Goal: Task Accomplishment & Management: Complete application form

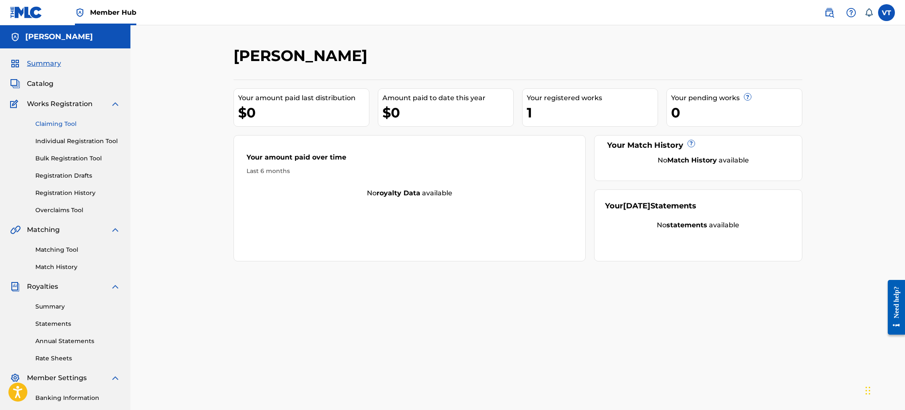
click at [72, 122] on link "Claiming Tool" at bounding box center [77, 124] width 85 height 9
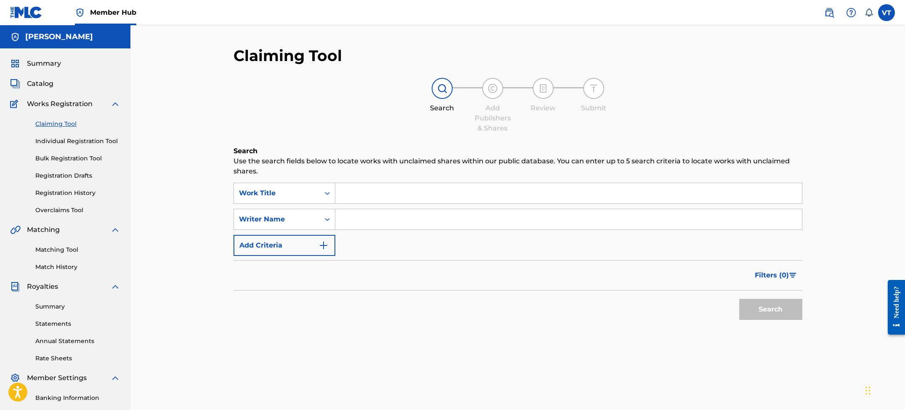
click at [365, 189] on input "Search Form" at bounding box center [568, 193] width 467 height 20
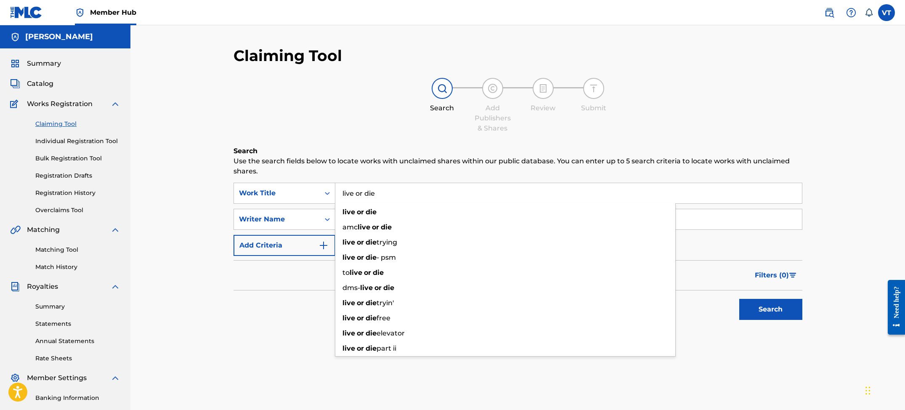
type input "live or die"
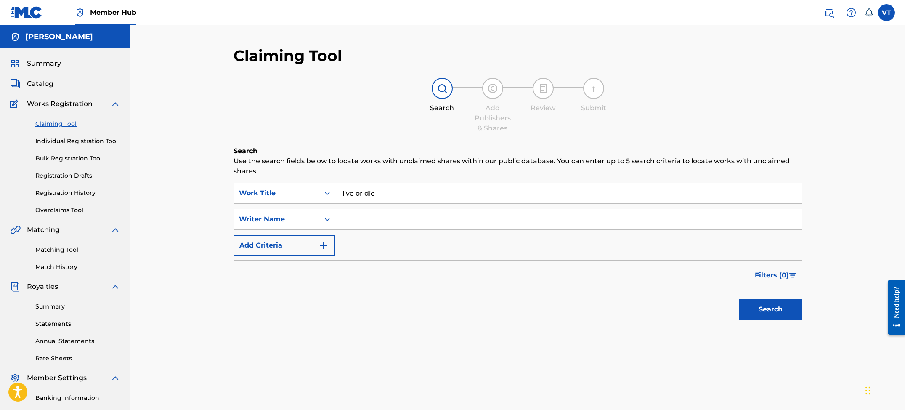
type input "d"
type input "ync traislime"
click at [739, 299] on button "Search" at bounding box center [770, 309] width 63 height 21
drag, startPoint x: 389, startPoint y: 218, endPoint x: 309, endPoint y: 220, distance: 80.0
click at [309, 220] on div "SearchWithCriteria4662f6ca-b693-43e1-b94b-d987424b8509 Writer Name ync traislime" at bounding box center [518, 219] width 569 height 21
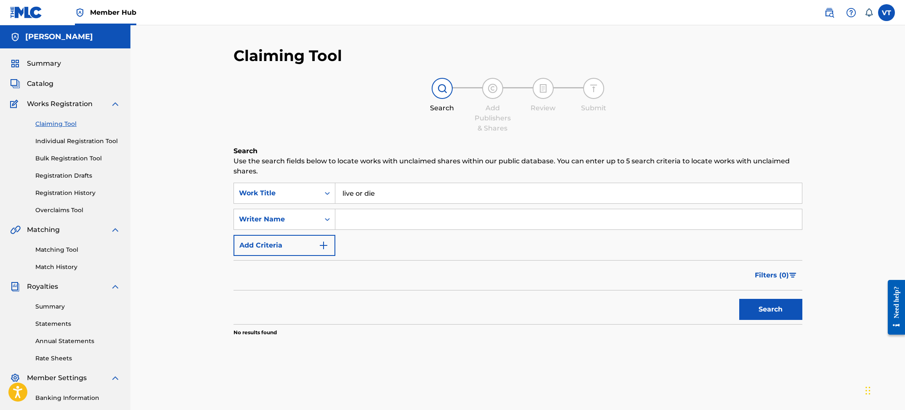
click at [413, 197] on input "live or die" at bounding box center [568, 193] width 467 height 20
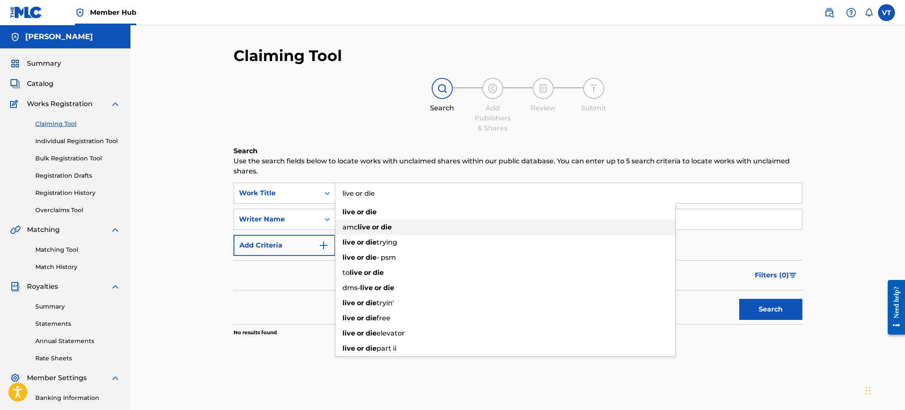
click at [385, 223] on div "amc live or die" at bounding box center [505, 227] width 340 height 15
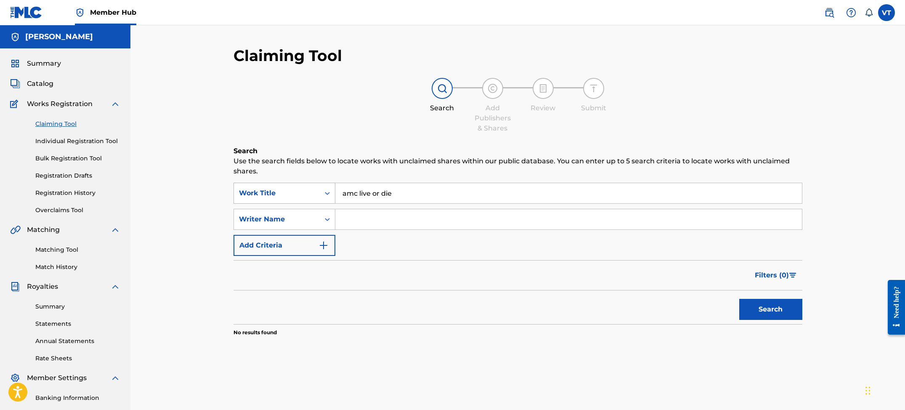
drag, startPoint x: 398, startPoint y: 194, endPoint x: 286, endPoint y: 188, distance: 112.1
click at [286, 188] on div "SearchWithCriteria89522acf-0e32-4dee-92ab-60369d256192 Work Title amc live or d…" at bounding box center [518, 193] width 569 height 21
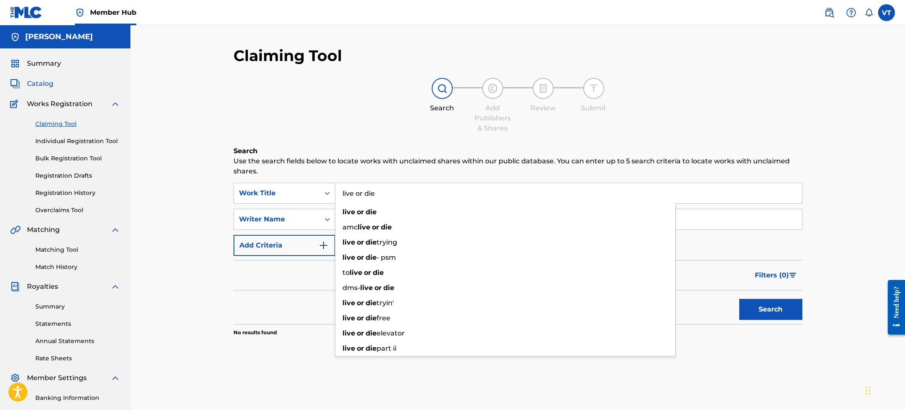
type input "live or die"
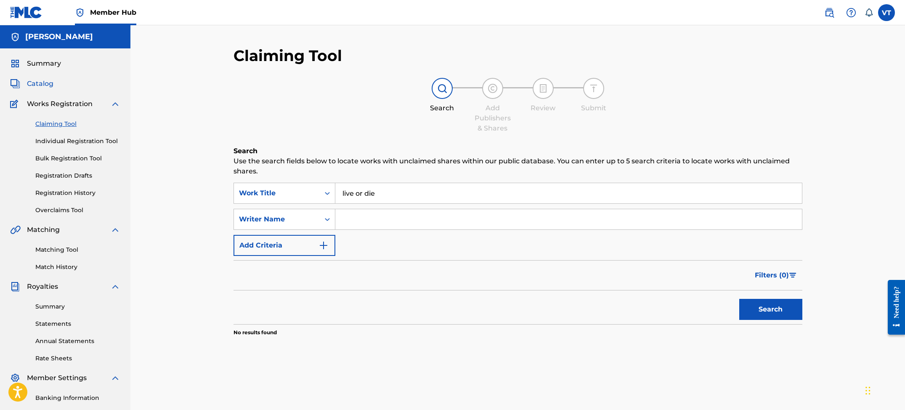
click at [39, 83] on span "Catalog" at bounding box center [40, 84] width 27 height 10
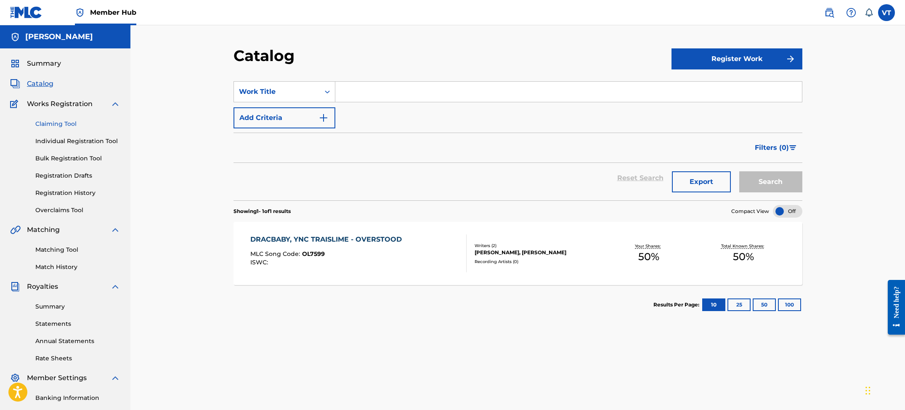
click at [72, 125] on link "Claiming Tool" at bounding box center [77, 124] width 85 height 9
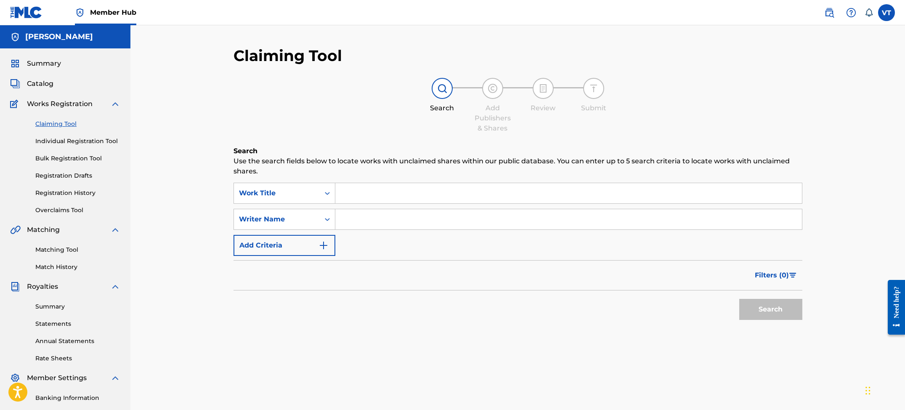
click at [379, 193] on input "Search Form" at bounding box center [568, 193] width 467 height 20
click at [314, 192] on div "Work Title" at bounding box center [277, 193] width 76 height 10
click at [278, 189] on div "Work Title" at bounding box center [277, 193] width 76 height 10
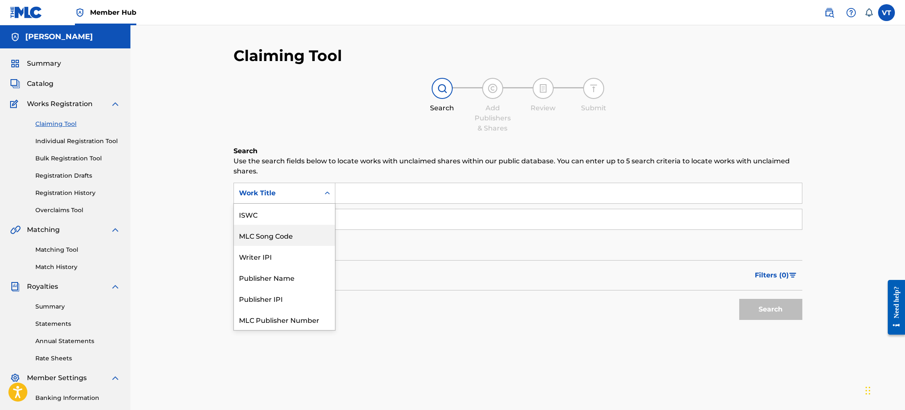
scroll to position [21, 0]
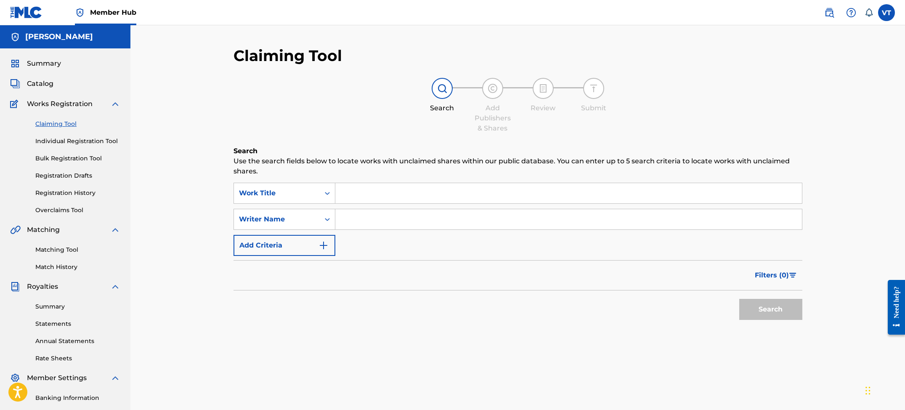
click at [407, 267] on div "Filters ( 0 )" at bounding box center [518, 275] width 569 height 30
click at [269, 212] on div "Writer Name" at bounding box center [277, 219] width 86 height 16
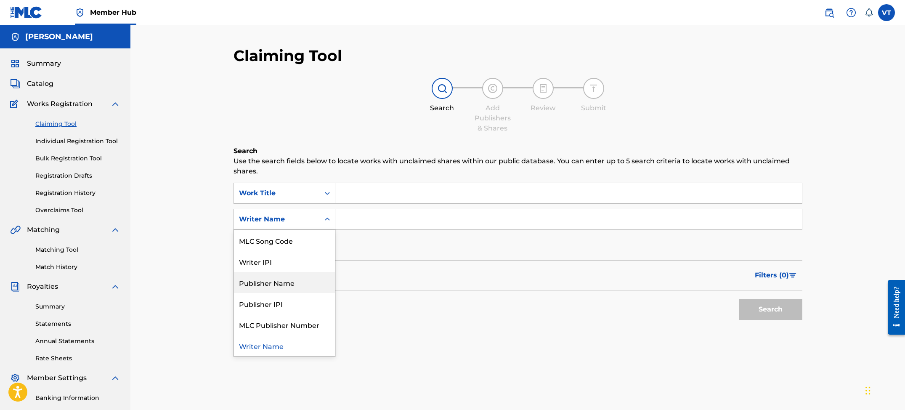
scroll to position [0, 0]
click at [379, 202] on input "Search Form" at bounding box center [568, 193] width 467 height 20
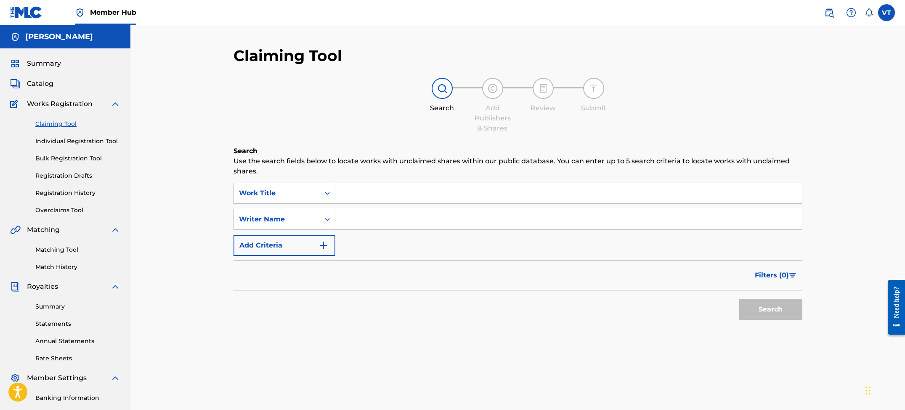
click at [377, 196] on input "Search Form" at bounding box center [568, 193] width 467 height 20
type input "ync traislime"
click at [739, 299] on button "Search" at bounding box center [770, 309] width 63 height 21
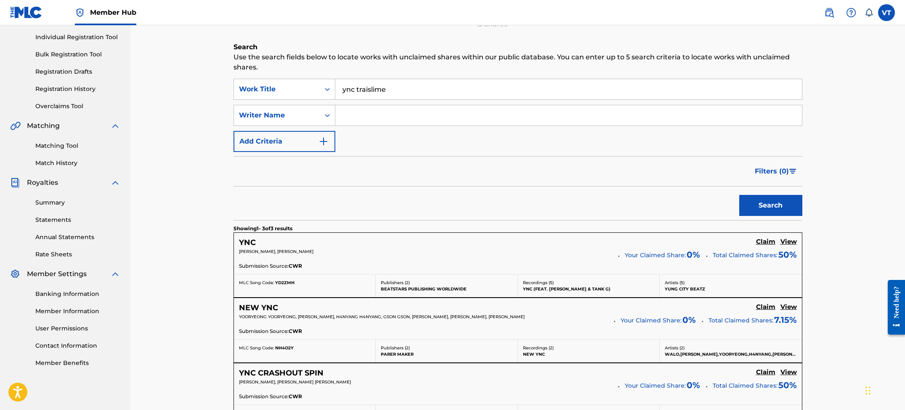
scroll to position [48, 0]
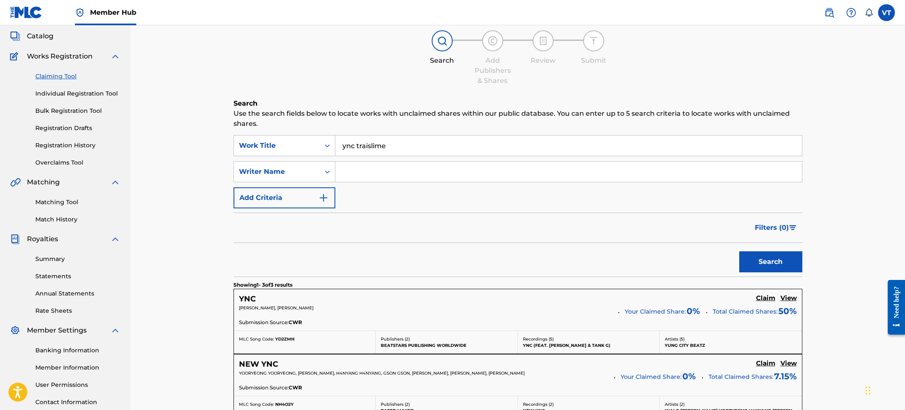
click at [375, 173] on input "Search Form" at bounding box center [568, 172] width 467 height 20
paste input "[PERSON_NAME]"
type input "[PERSON_NAME]"
drag, startPoint x: 407, startPoint y: 148, endPoint x: 319, endPoint y: 143, distance: 88.5
click at [320, 143] on div "SearchWithCriteria89522acf-0e32-4dee-92ab-60369d256192 Work Title ync traislime" at bounding box center [518, 145] width 569 height 21
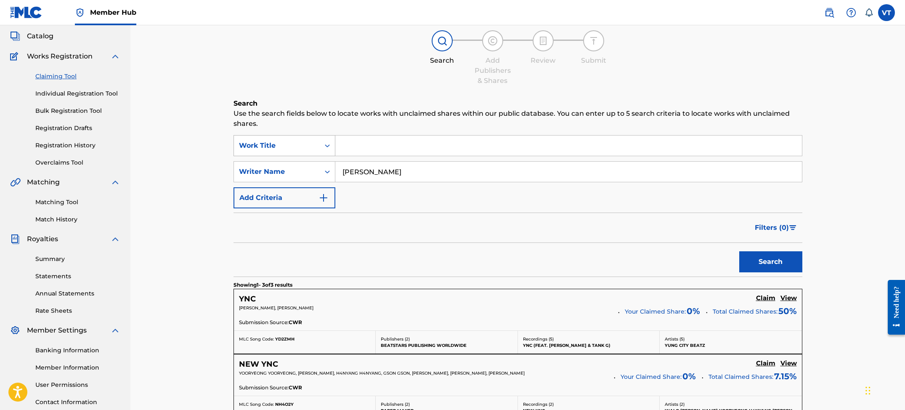
click at [739, 251] on button "Search" at bounding box center [770, 261] width 63 height 21
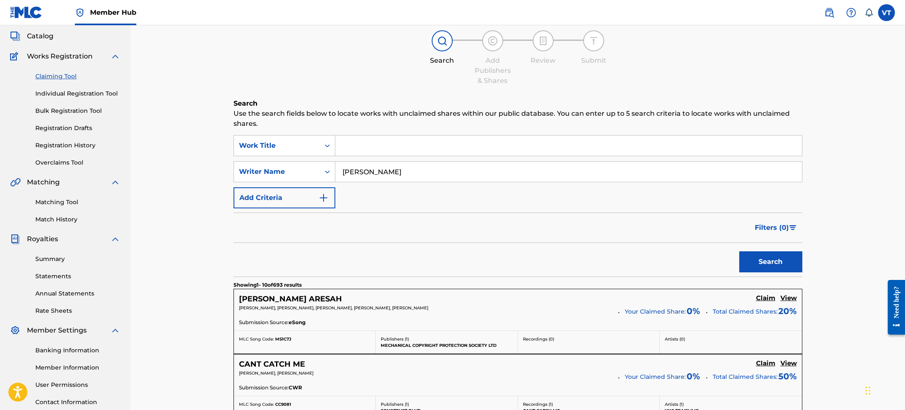
click at [383, 149] on input "Search Form" at bounding box center [568, 145] width 467 height 20
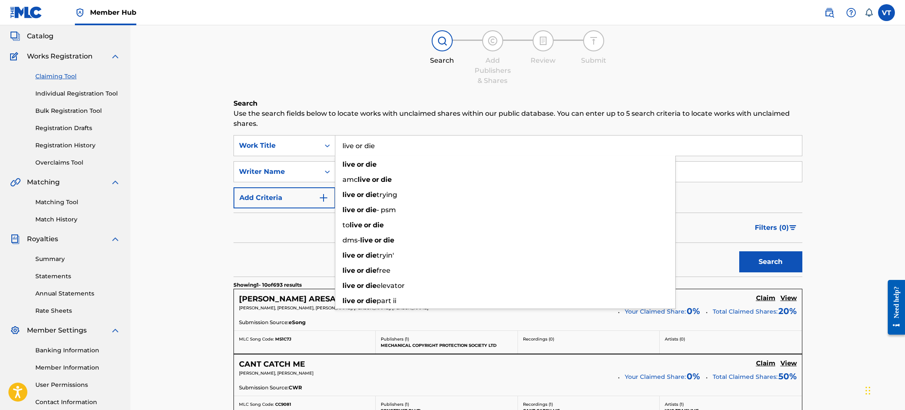
click at [739, 251] on button "Search" at bounding box center [770, 261] width 63 height 21
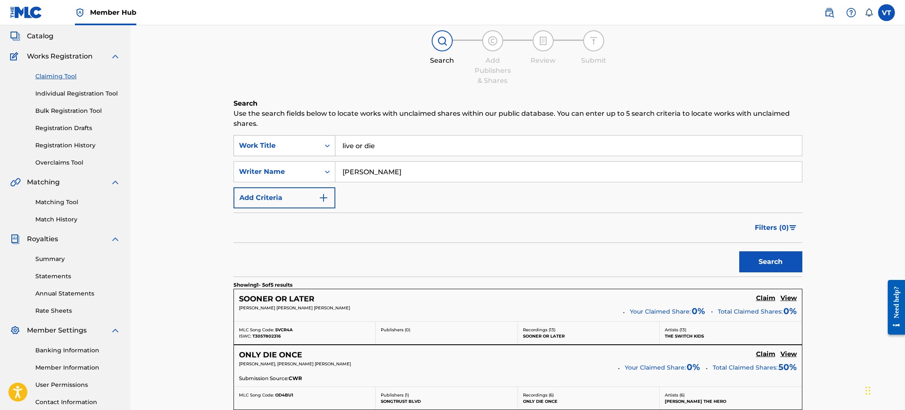
drag, startPoint x: 401, startPoint y: 144, endPoint x: 287, endPoint y: 140, distance: 113.7
click at [287, 140] on div "SearchWithCriteria89522acf-0e32-4dee-92ab-60369d256192 Work Title live or die" at bounding box center [518, 145] width 569 height 21
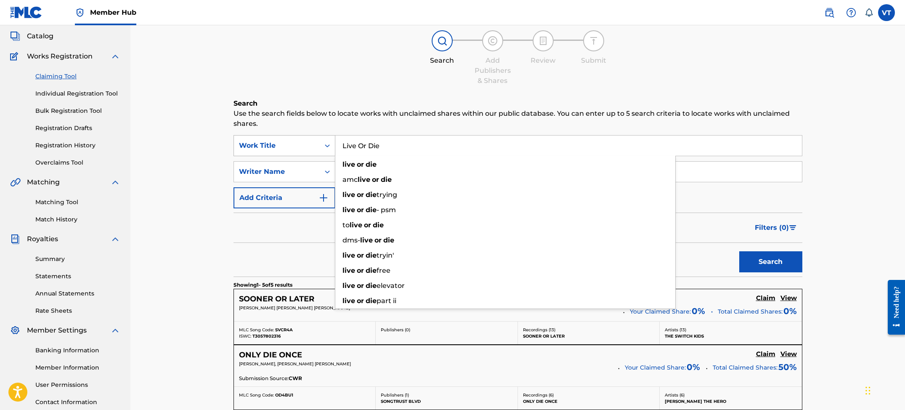
type input "Live Or Die"
click at [739, 251] on button "Search" at bounding box center [770, 261] width 63 height 21
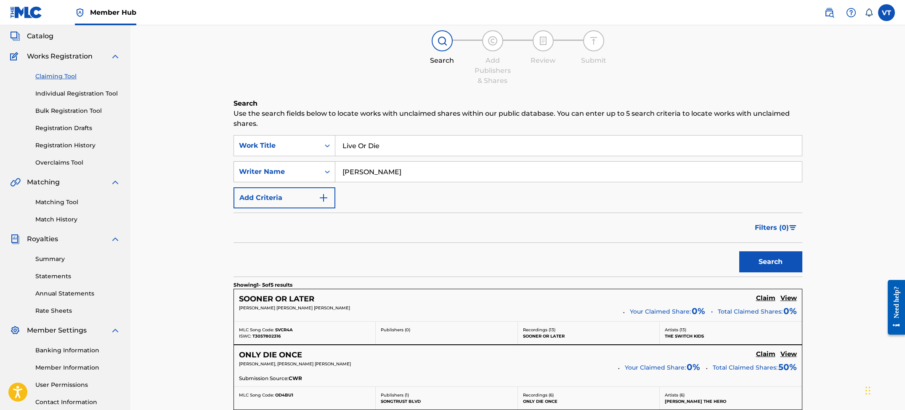
drag, startPoint x: 409, startPoint y: 170, endPoint x: 280, endPoint y: 169, distance: 129.6
click at [280, 169] on div "SearchWithCriteria4662f6ca-b693-43e1-b94b-d987424b8509 Writer Name [PERSON_NAME]" at bounding box center [518, 171] width 569 height 21
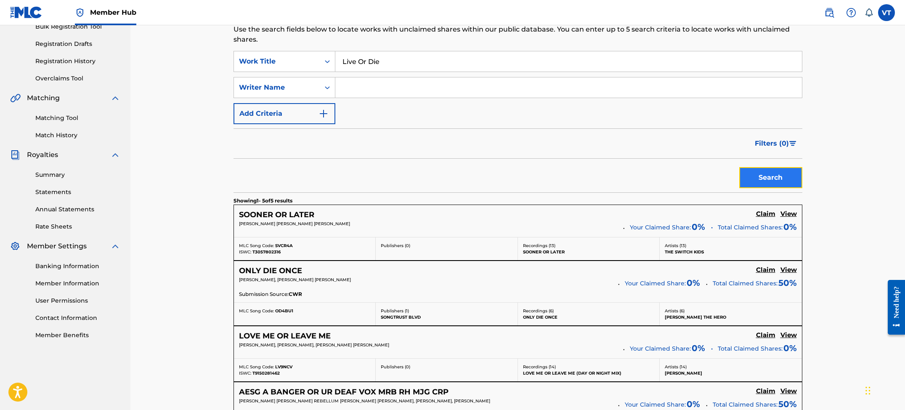
click at [768, 176] on button "Search" at bounding box center [770, 177] width 63 height 21
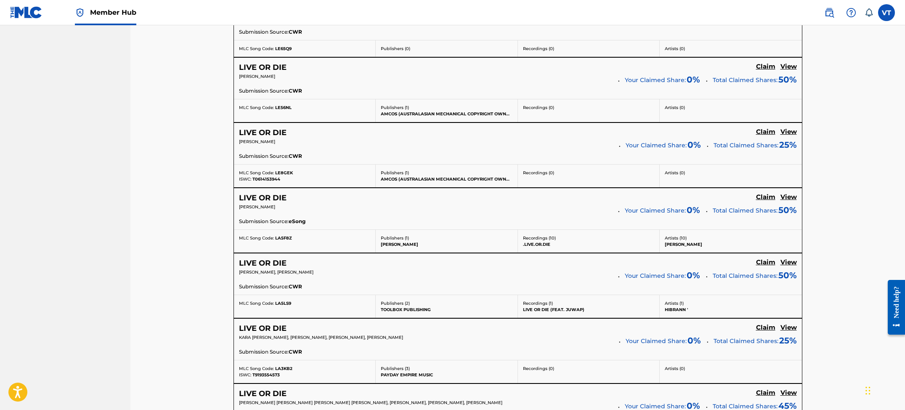
scroll to position [608, 0]
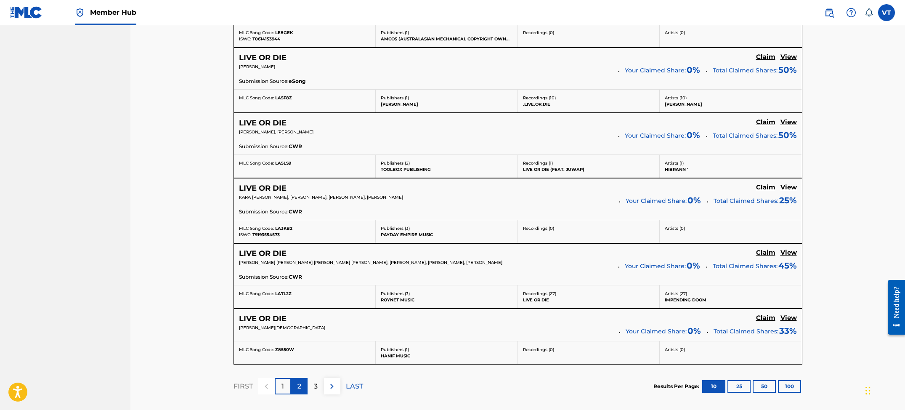
click at [300, 385] on p "2" at bounding box center [300, 386] width 4 height 10
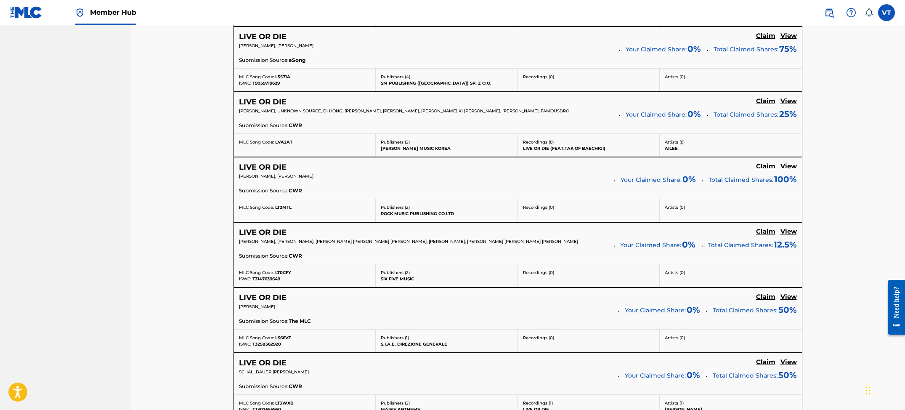
scroll to position [553, 0]
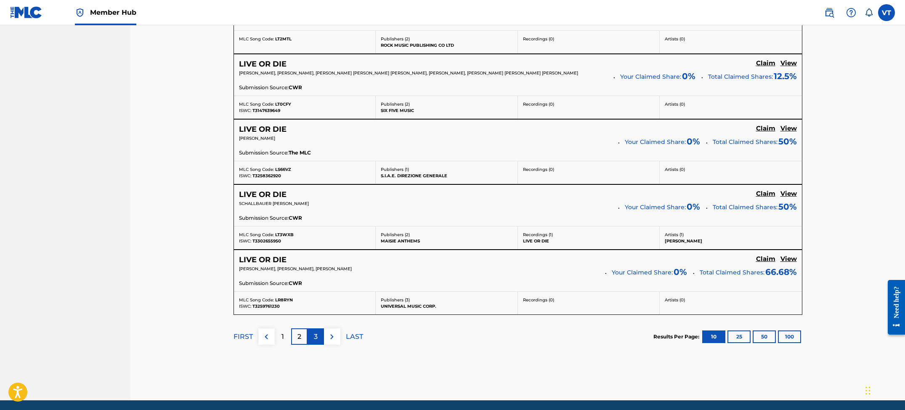
click at [312, 337] on div "3" at bounding box center [316, 336] width 16 height 16
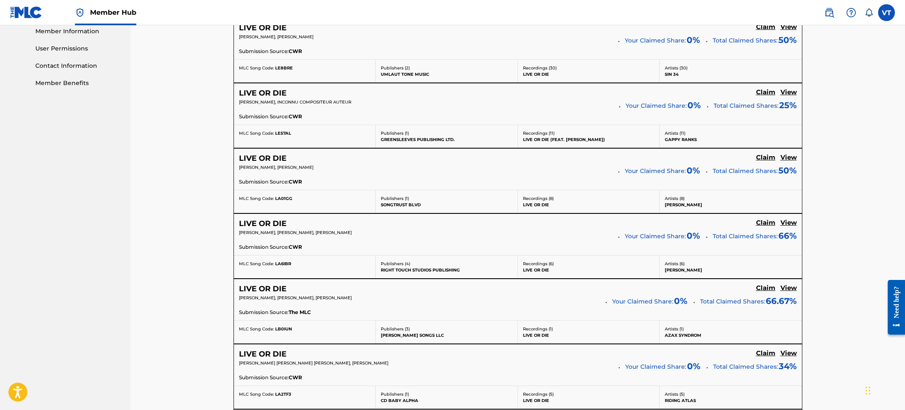
scroll to position [244, 0]
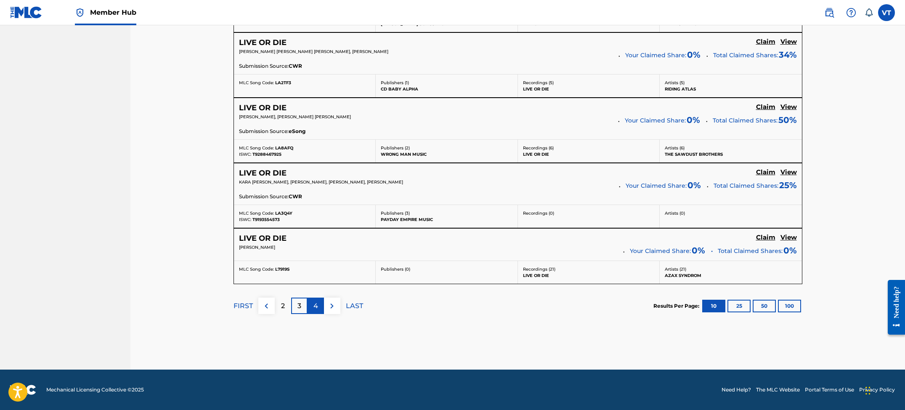
click at [320, 311] on div "4" at bounding box center [316, 306] width 16 height 16
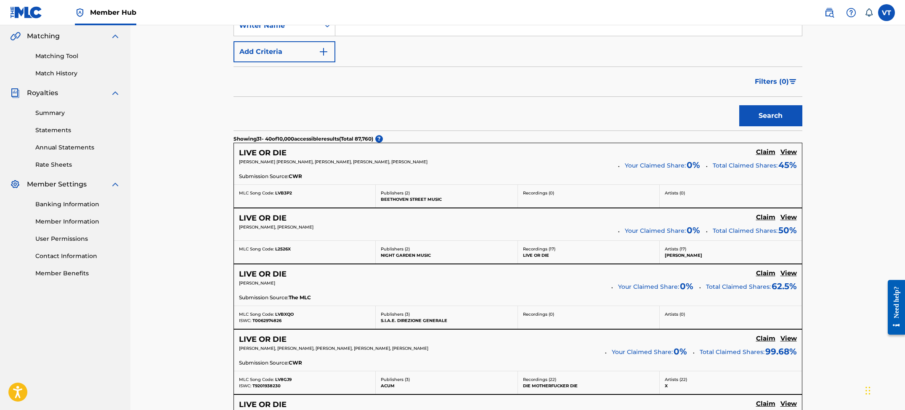
scroll to position [0, 0]
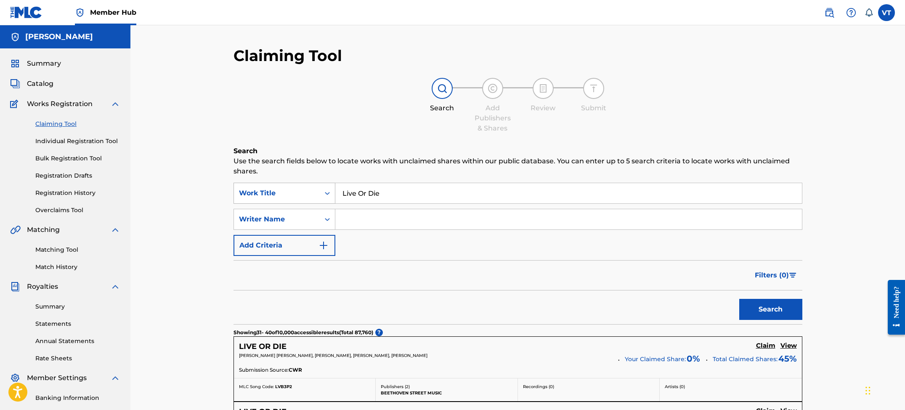
click at [327, 194] on icon "Search Form" at bounding box center [327, 193] width 5 height 3
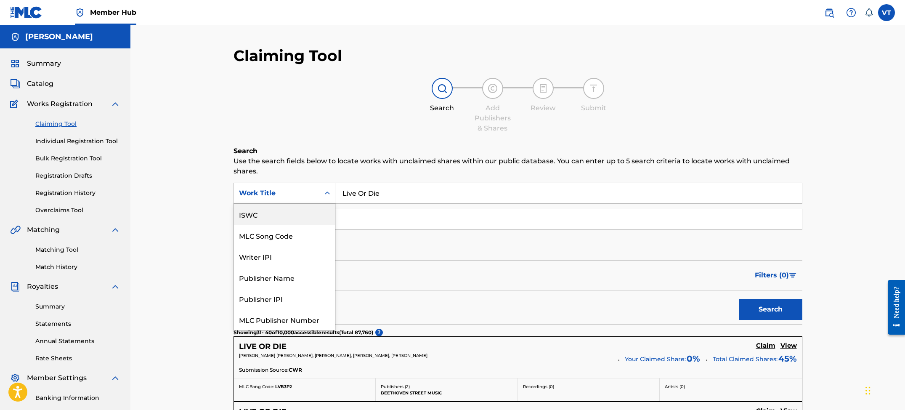
click at [417, 190] on input "Live Or Die" at bounding box center [568, 193] width 467 height 20
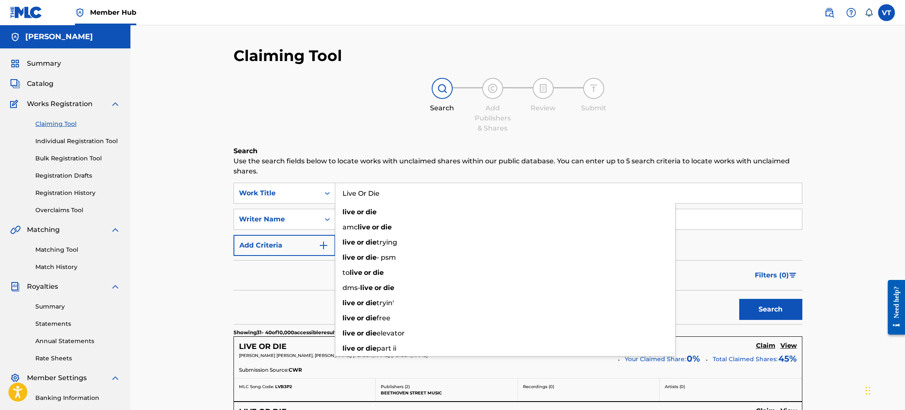
click at [401, 153] on h6 "Search" at bounding box center [518, 151] width 569 height 10
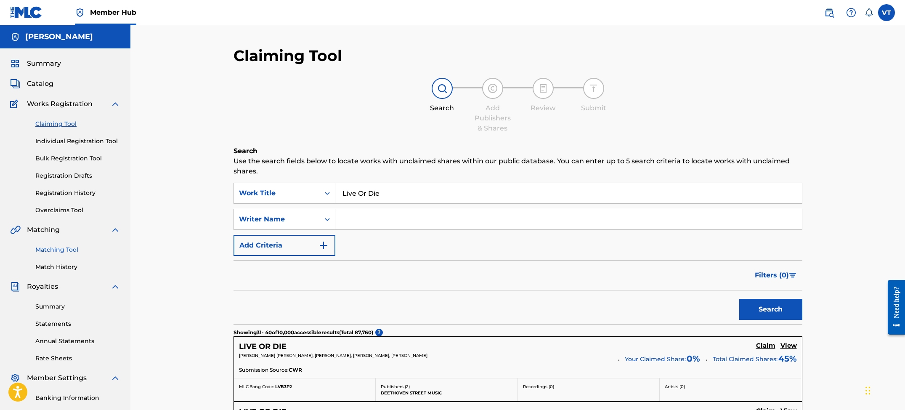
click at [67, 247] on link "Matching Tool" at bounding box center [77, 249] width 85 height 9
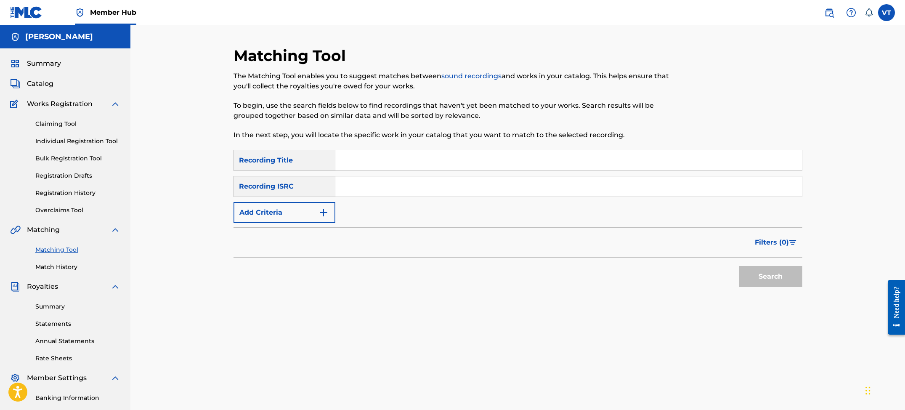
click at [369, 191] on input "Search Form" at bounding box center [568, 186] width 467 height 20
paste input "CA5KR2590322"
type input "CA5KR2590322"
click at [752, 276] on button "Search" at bounding box center [770, 276] width 63 height 21
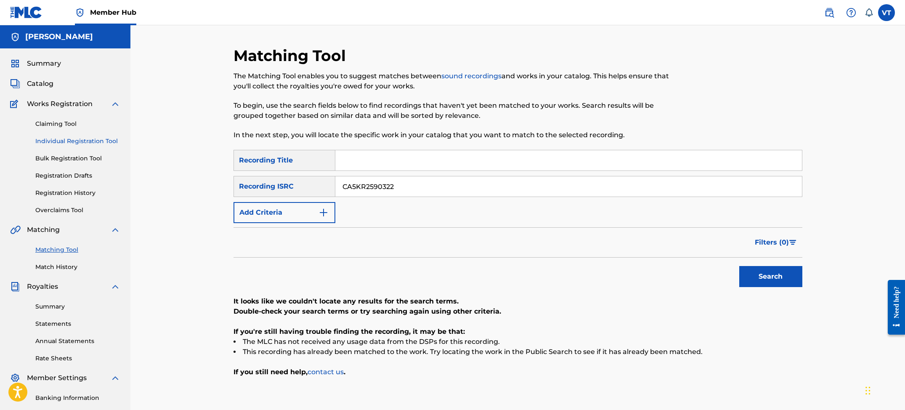
click at [76, 139] on link "Individual Registration Tool" at bounding box center [77, 141] width 85 height 9
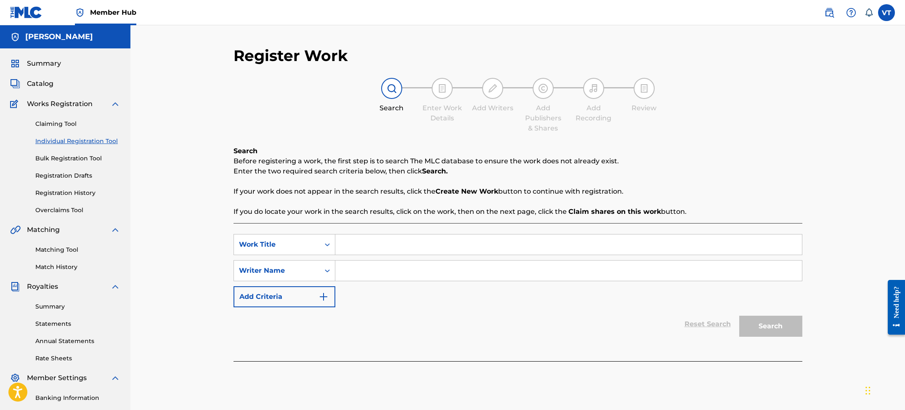
click at [380, 244] on input "Search Form" at bounding box center [568, 244] width 467 height 20
type input "Live Or Die"
click at [362, 269] on input "Search Form" at bounding box center [568, 270] width 467 height 20
paste input "YNC TraiSlime"
type input "YNC TraiSlime"
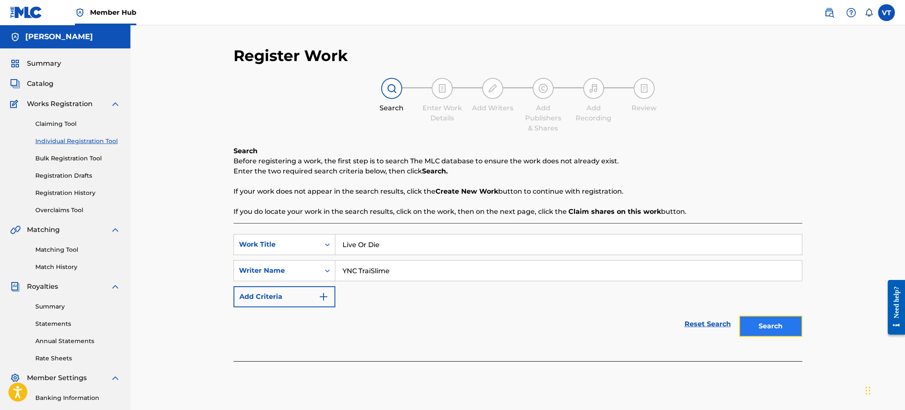
click at [789, 329] on button "Search" at bounding box center [770, 326] width 63 height 21
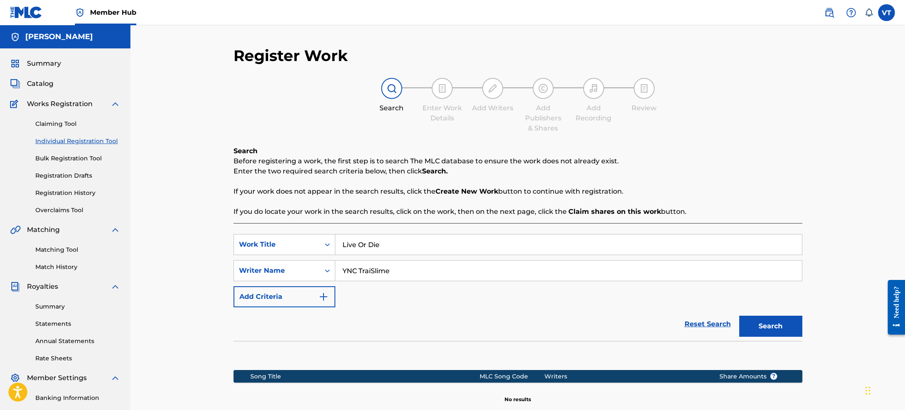
scroll to position [112, 0]
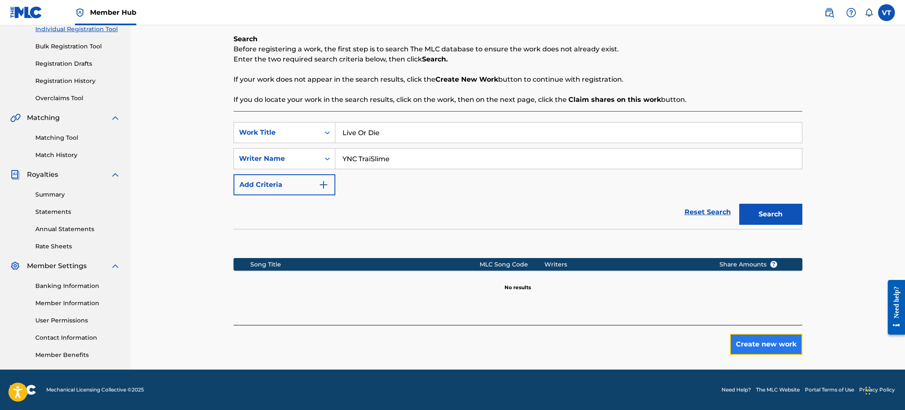
click at [741, 345] on button "Create new work" at bounding box center [766, 344] width 72 height 21
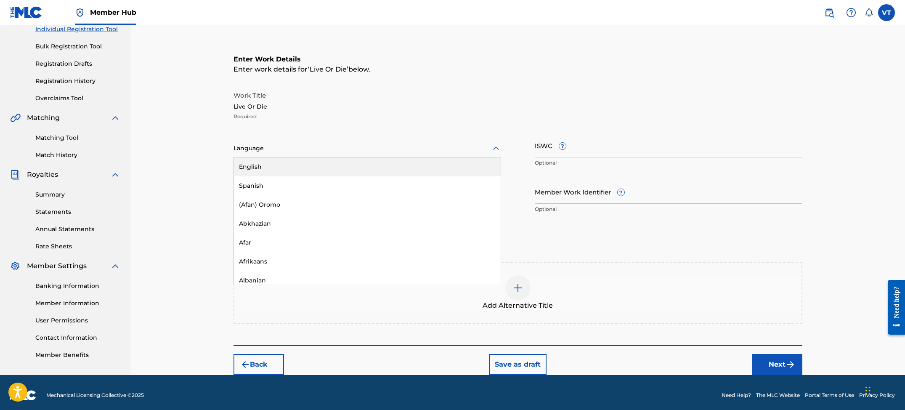
click at [276, 148] on div at bounding box center [368, 148] width 268 height 11
click at [271, 162] on div "English" at bounding box center [367, 166] width 267 height 19
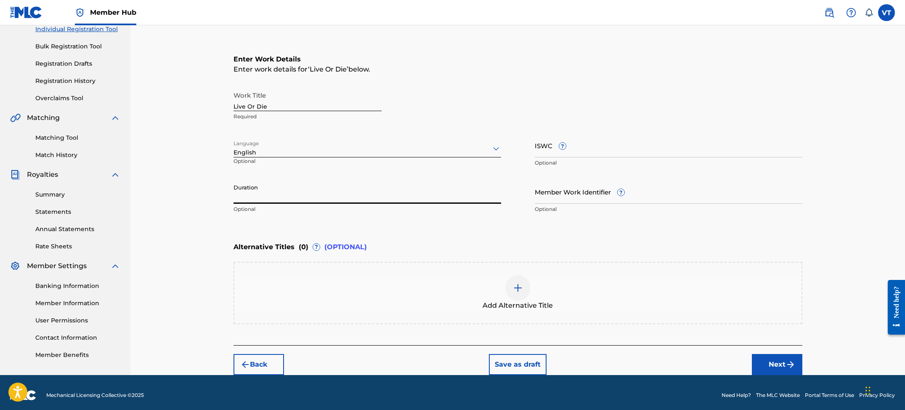
click at [277, 197] on input "Duration" at bounding box center [368, 192] width 268 height 24
type input "02:05"
click at [556, 153] on input "ISWC ?" at bounding box center [669, 145] width 268 height 24
paste input "663918500422"
type input "663918500422"
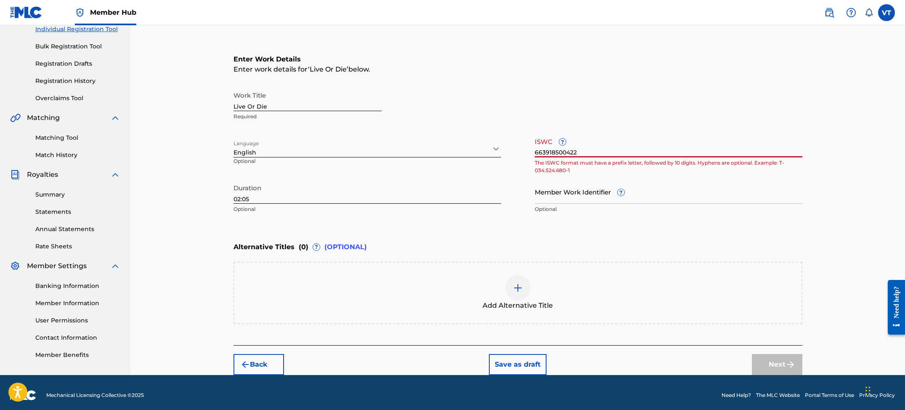
drag, startPoint x: 586, startPoint y: 152, endPoint x: 475, endPoint y: 147, distance: 111.2
click at [475, 147] on div "Work Title Live Or Die Required Language English Optional ISWC ? 663918500422 T…" at bounding box center [518, 152] width 569 height 130
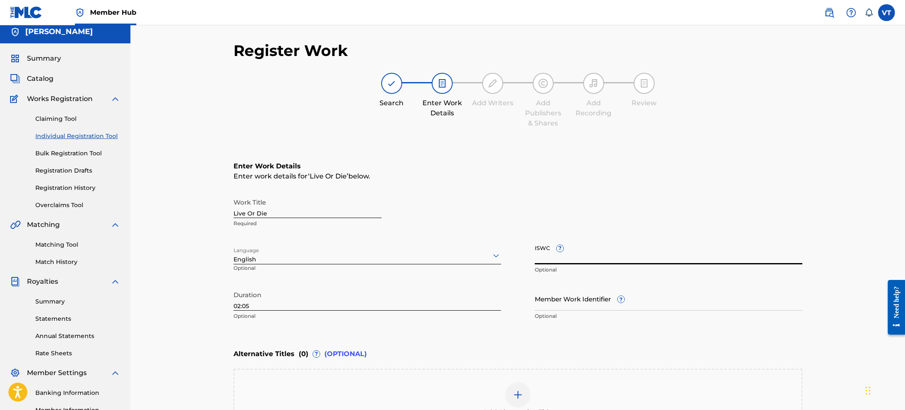
scroll to position [117, 0]
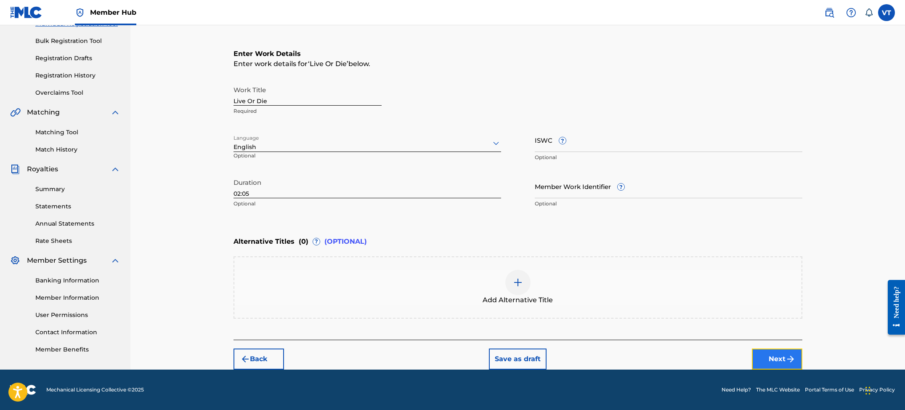
click at [770, 355] on button "Next" at bounding box center [777, 358] width 50 height 21
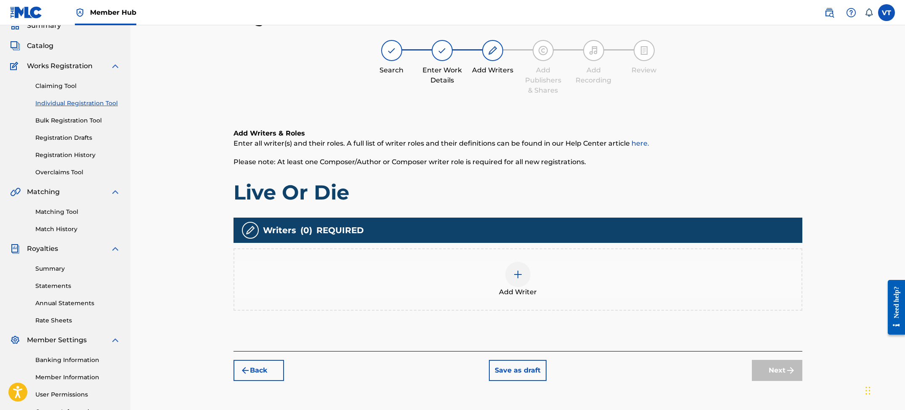
click at [518, 268] on div at bounding box center [517, 274] width 25 height 25
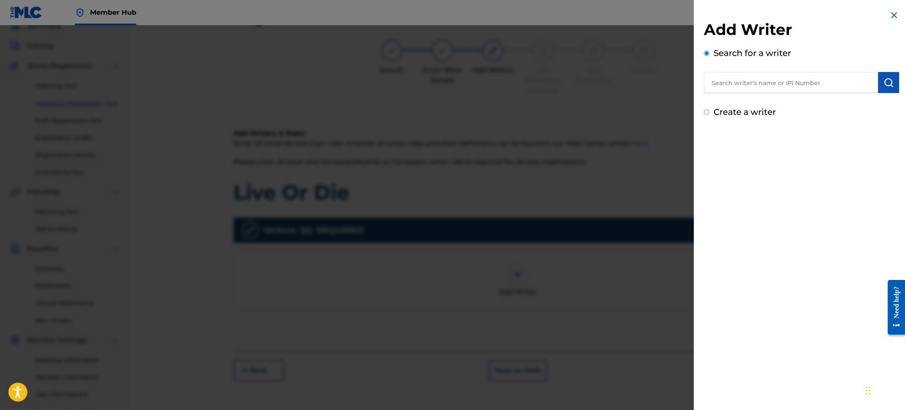
click at [758, 90] on input "text" at bounding box center [791, 82] width 174 height 21
click at [767, 85] on input "text" at bounding box center [791, 82] width 174 height 21
type input "v"
click at [712, 114] on div "Create a writer" at bounding box center [801, 112] width 195 height 13
click at [714, 111] on label "Create a writer" at bounding box center [745, 112] width 62 height 10
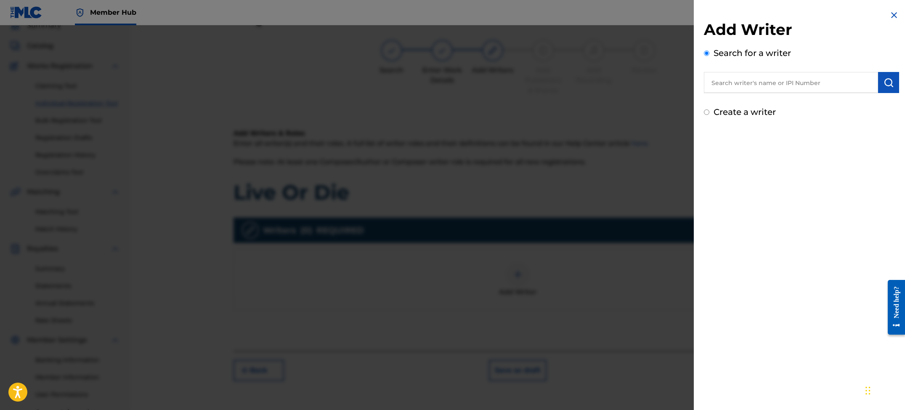
radio input "true"
click at [709, 111] on input "Create a writer" at bounding box center [706, 111] width 5 height 5
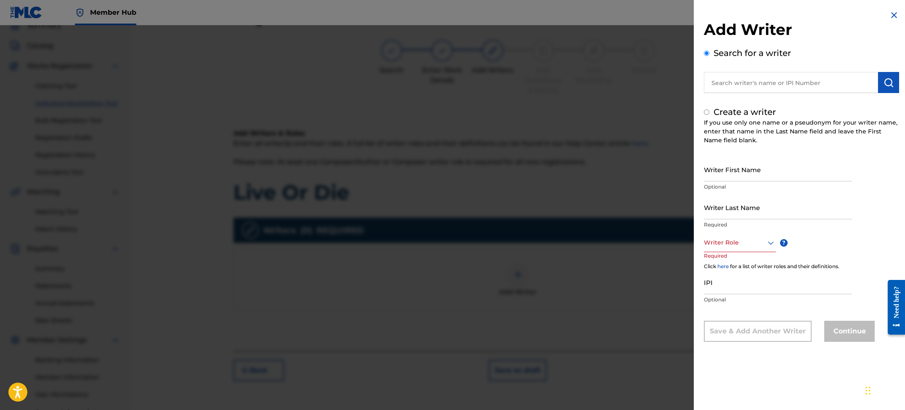
radio input "false"
radio input "true"
click at [745, 176] on input "Writer First Name" at bounding box center [778, 169] width 148 height 24
type input "[PERSON_NAME]"
type input "Tonu"
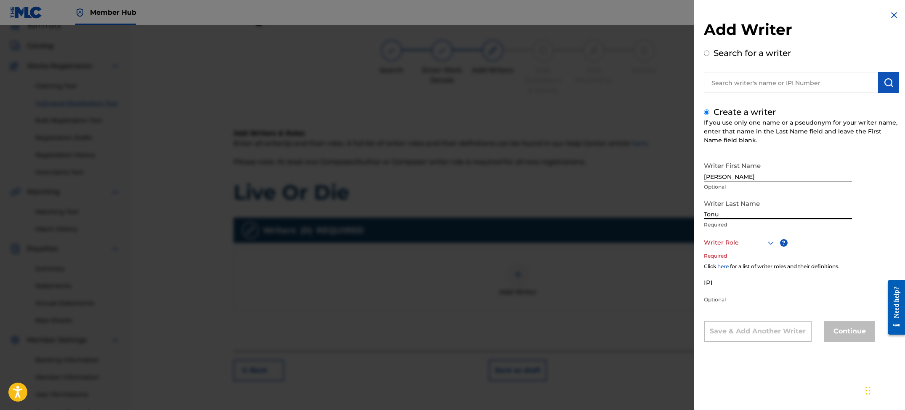
click at [773, 248] on div "Writer Role" at bounding box center [740, 242] width 72 height 19
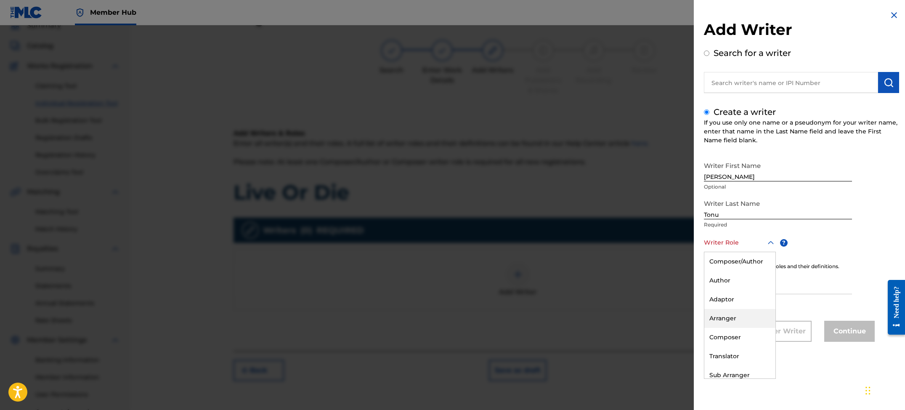
click at [736, 318] on div "Arranger" at bounding box center [739, 318] width 71 height 19
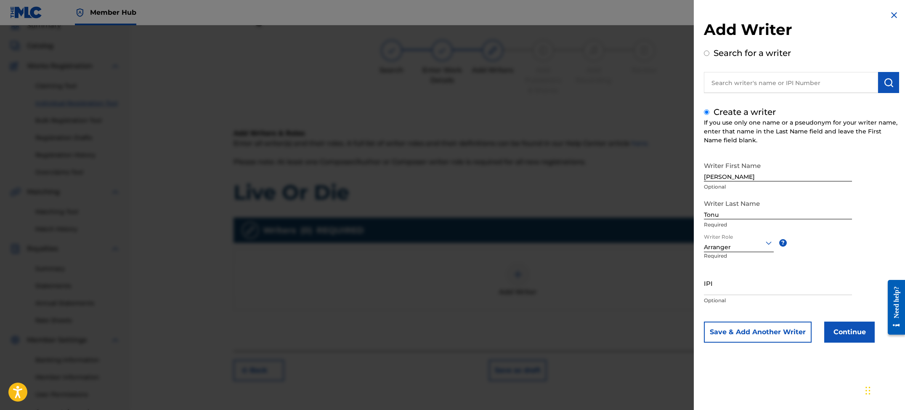
click at [766, 242] on icon at bounding box center [769, 243] width 10 height 10
click at [852, 255] on div "Writer First Name [PERSON_NAME] Optional Writer Last Name Tonu Required Writer …" at bounding box center [801, 249] width 195 height 185
click at [723, 288] on input "IPI" at bounding box center [778, 283] width 148 height 24
paste input "01152900877"
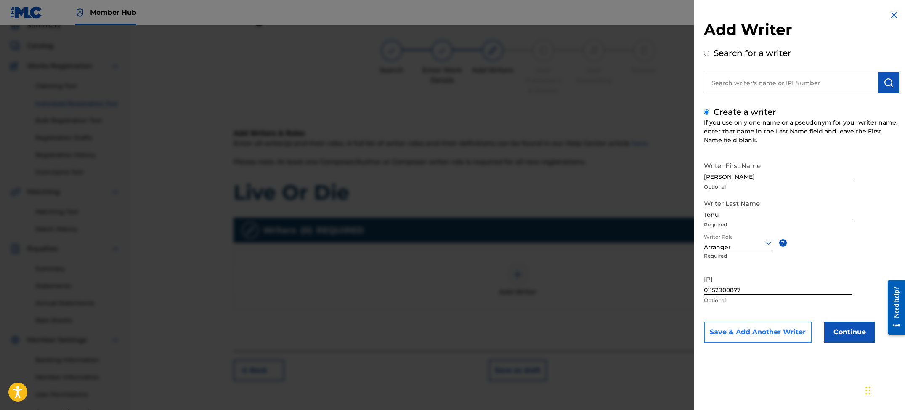
type input "01152900877"
click at [765, 330] on button "Save & Add Another Writer" at bounding box center [758, 331] width 108 height 21
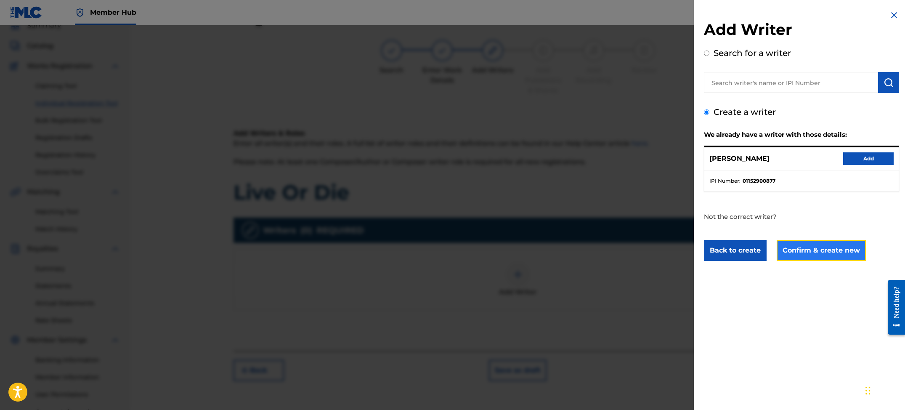
click at [827, 252] on button "Confirm & create new" at bounding box center [821, 250] width 89 height 21
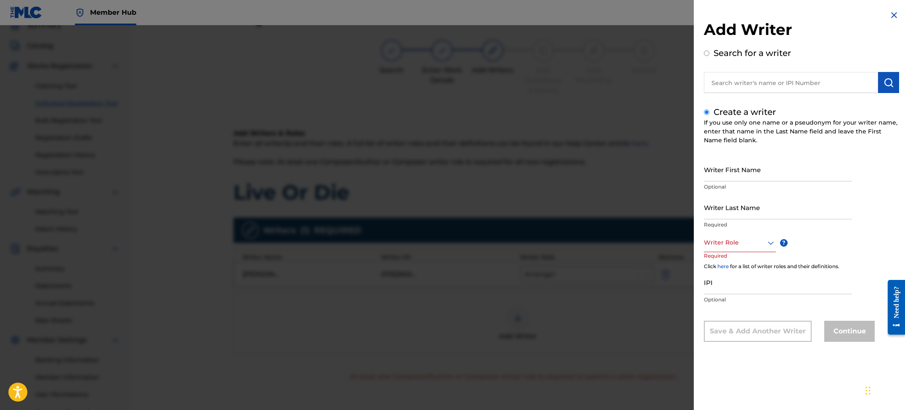
click at [890, 15] on img at bounding box center [894, 15] width 10 height 10
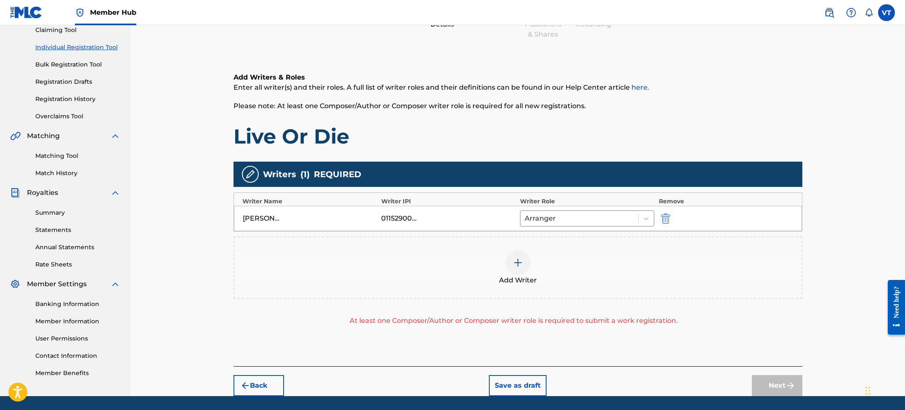
scroll to position [120, 0]
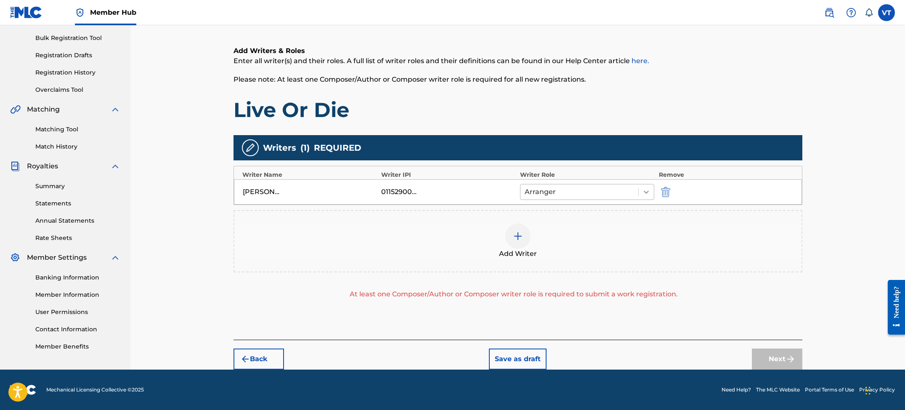
click at [644, 192] on icon at bounding box center [646, 192] width 8 height 8
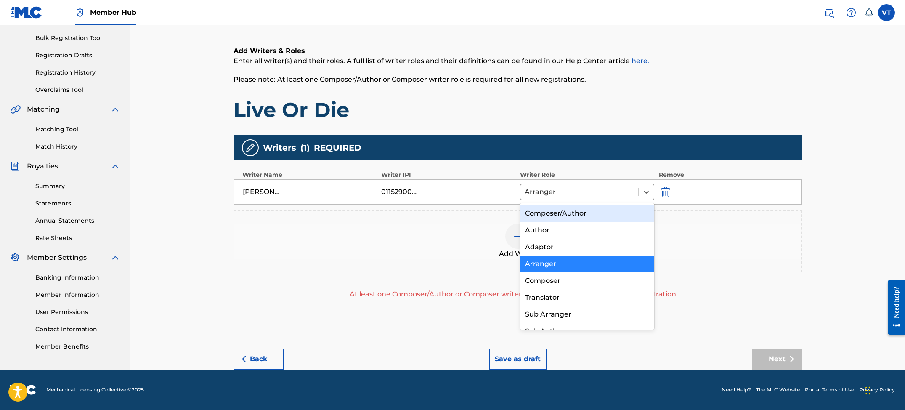
click at [579, 213] on div "Composer/Author" at bounding box center [587, 213] width 135 height 17
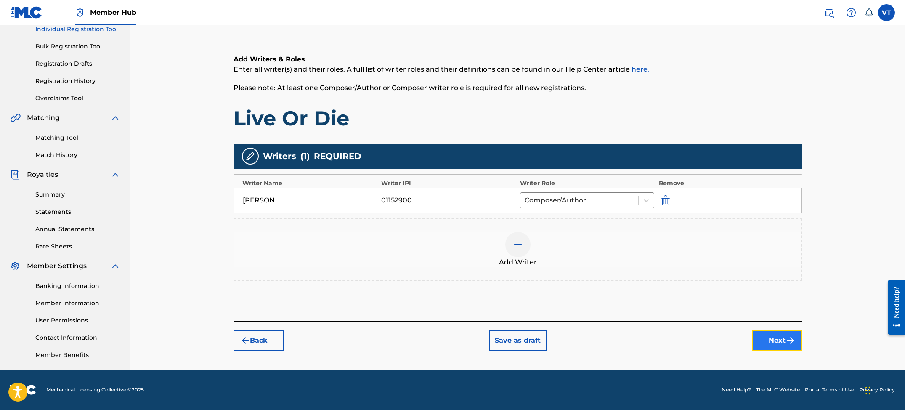
click at [770, 338] on button "Next" at bounding box center [777, 340] width 50 height 21
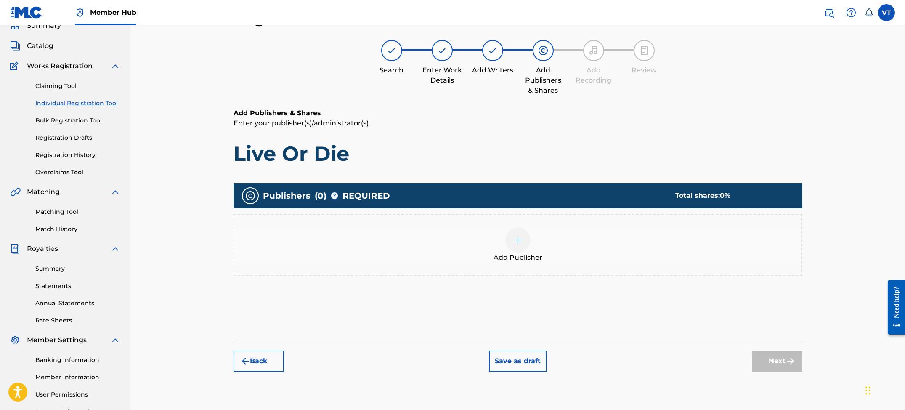
click at [524, 242] on div at bounding box center [517, 239] width 25 height 25
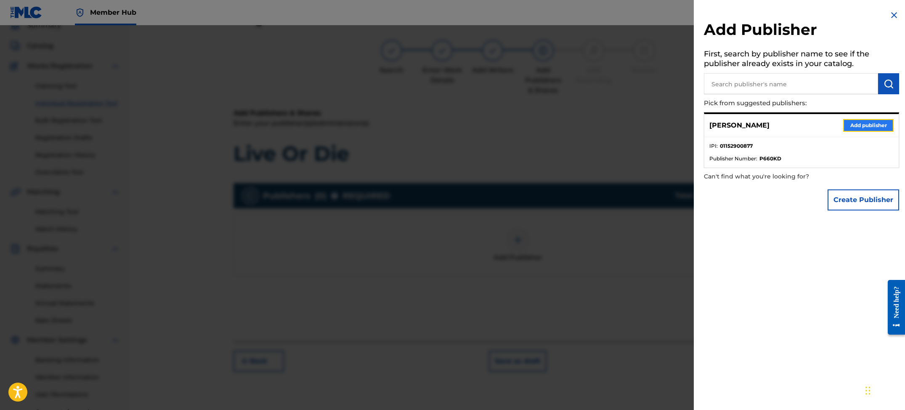
click at [854, 125] on button "Add publisher" at bounding box center [868, 125] width 50 height 13
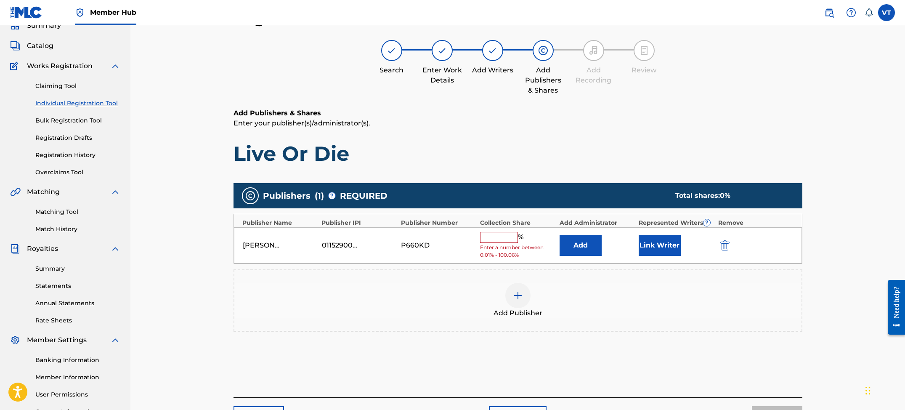
click at [509, 240] on input "text" at bounding box center [499, 237] width 38 height 11
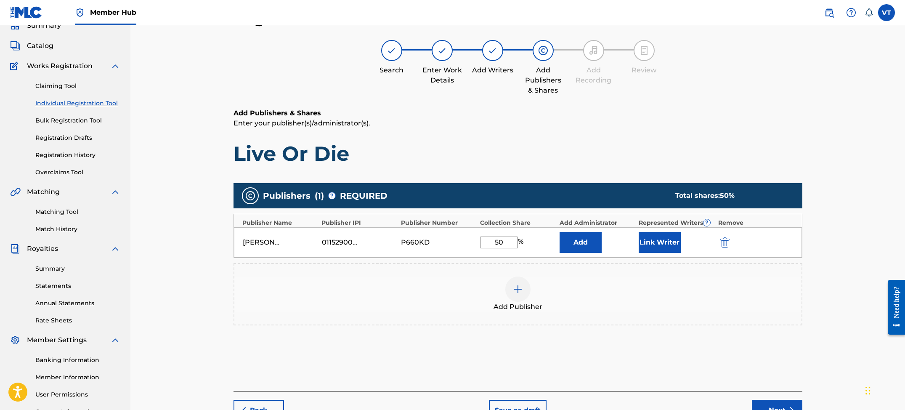
type input "50"
click at [645, 309] on div "Add Publisher" at bounding box center [517, 293] width 567 height 35
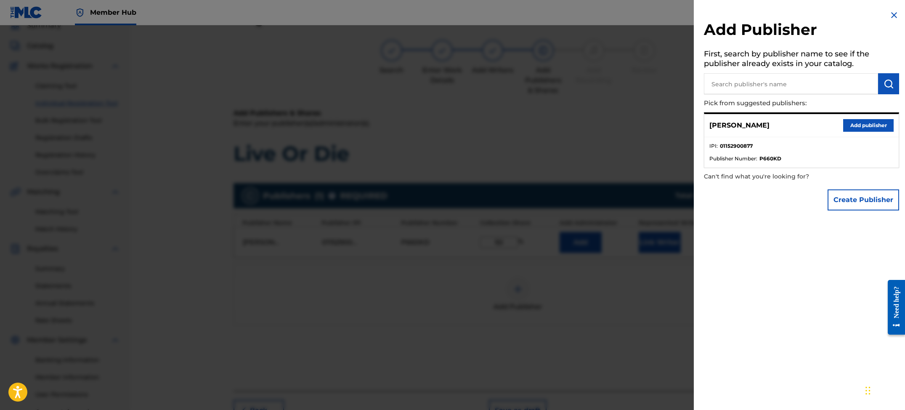
click at [895, 14] on img at bounding box center [894, 15] width 10 height 10
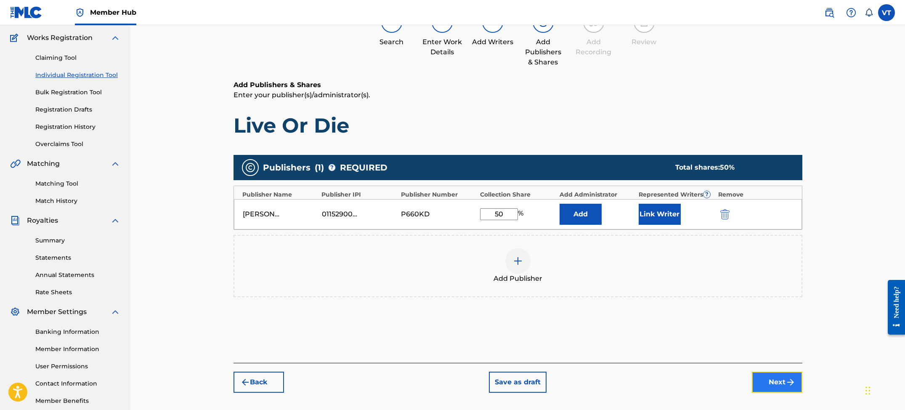
click at [786, 388] on button "Next" at bounding box center [777, 382] width 50 height 21
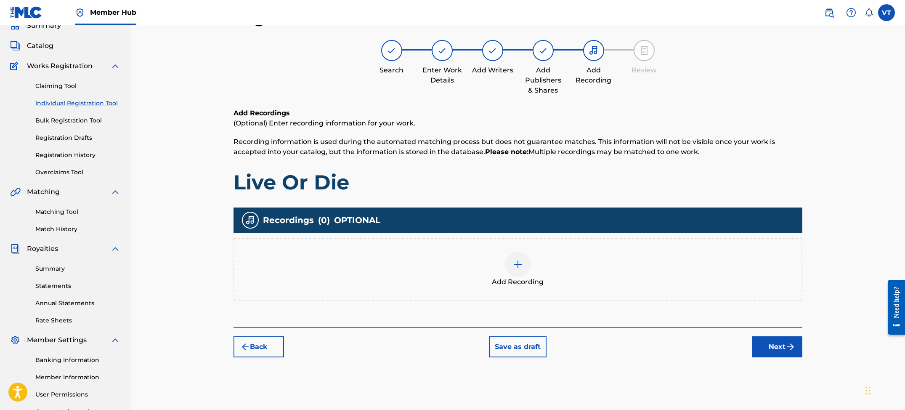
click at [497, 259] on div "Add Recording" at bounding box center [517, 269] width 567 height 35
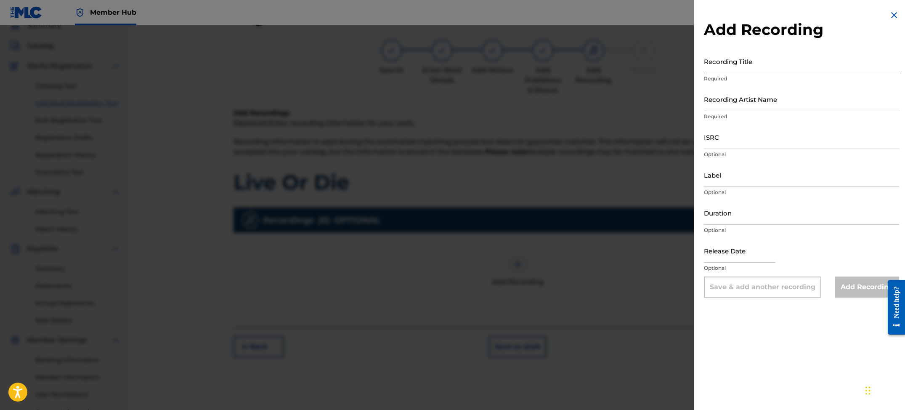
click at [746, 69] on input "Recording Title" at bounding box center [801, 61] width 195 height 24
type input "Live Or Die"
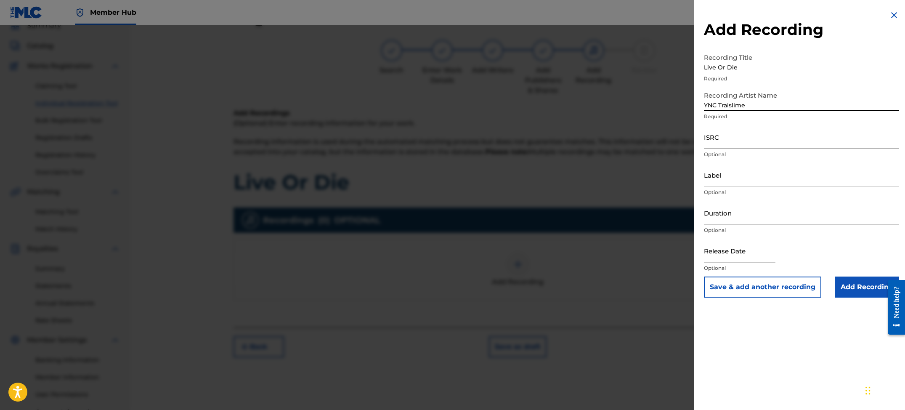
type input "YNC Traislime"
click at [719, 147] on input "ISRC" at bounding box center [801, 137] width 195 height 24
paste input "CA5KR2590322"
type input "CA5KR2590322"
click at [720, 178] on input "Label" at bounding box center [801, 175] width 195 height 24
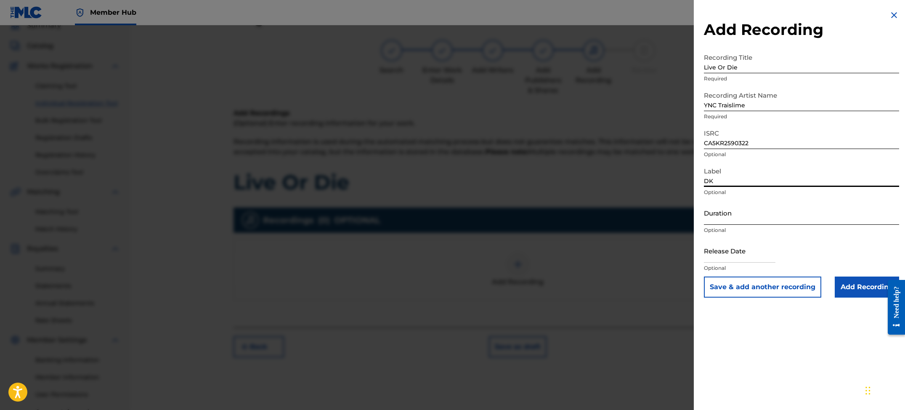
type input "DK"
click at [721, 213] on input "Duration" at bounding box center [801, 213] width 195 height 24
type input "02:05"
click at [734, 256] on input "text" at bounding box center [740, 251] width 72 height 24
select select "8"
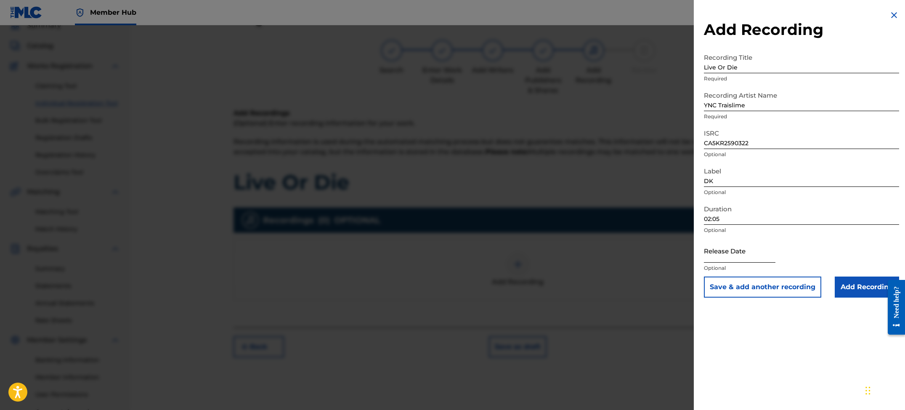
select select "2025"
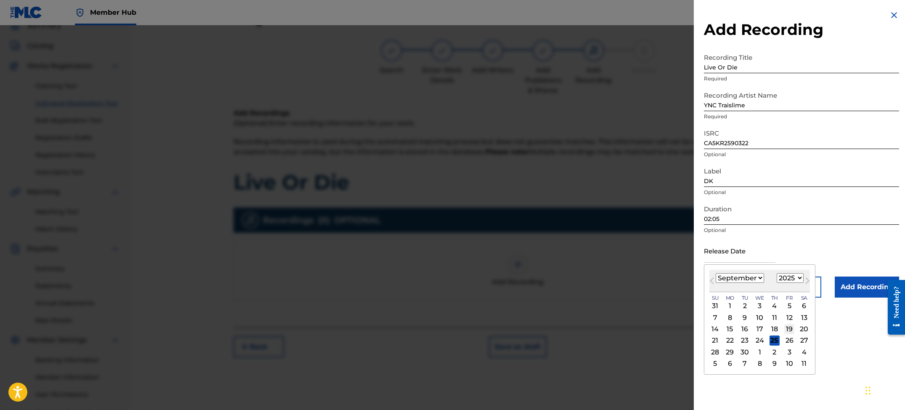
click at [790, 329] on div "19" at bounding box center [789, 329] width 10 height 10
type input "[DATE]"
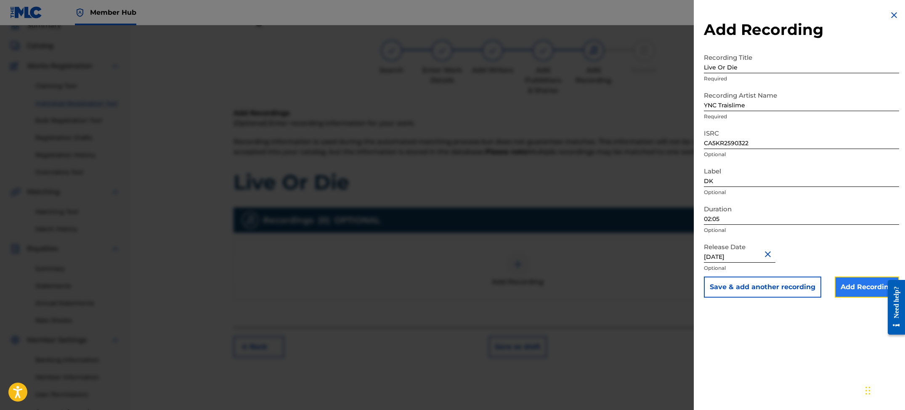
click at [854, 287] on input "Add Recording" at bounding box center [867, 286] width 64 height 21
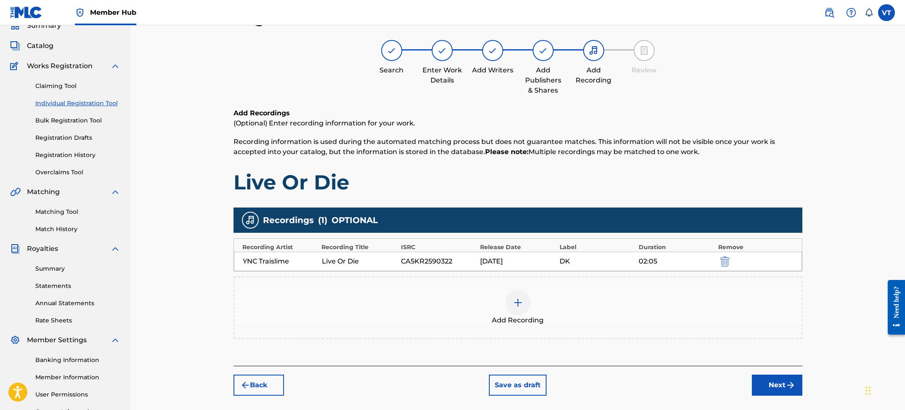
click at [562, 261] on div "DK" at bounding box center [597, 261] width 75 height 10
click at [786, 387] on img "submit" at bounding box center [791, 385] width 10 height 10
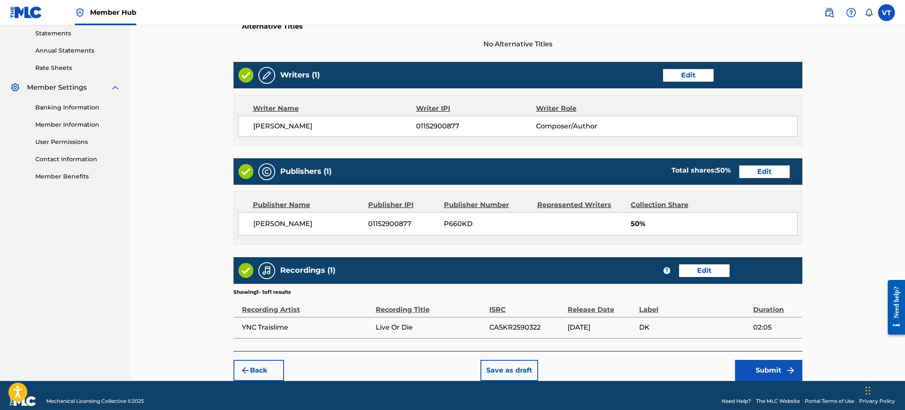
scroll to position [302, 0]
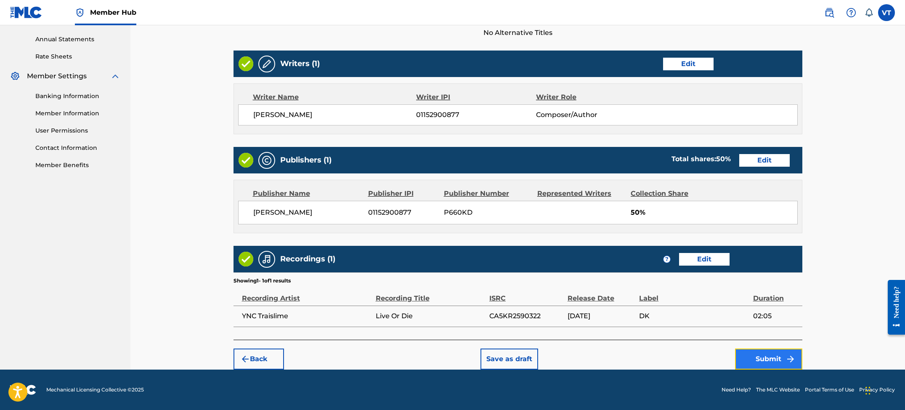
click at [757, 357] on button "Submit" at bounding box center [768, 358] width 67 height 21
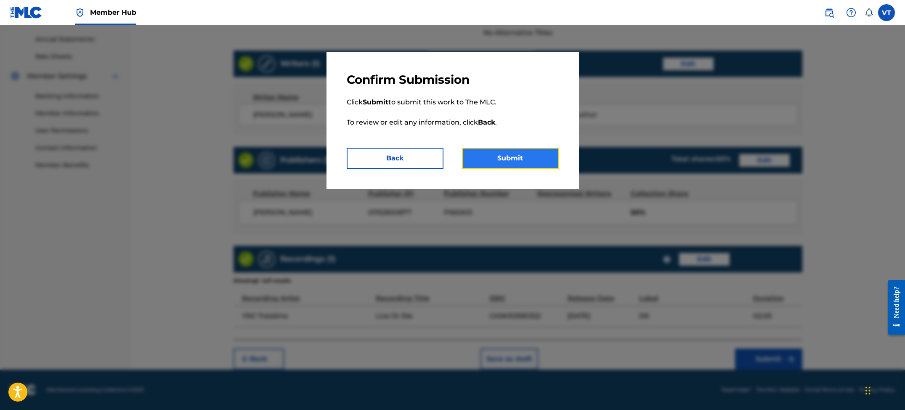
click at [508, 162] on button "Submit" at bounding box center [510, 158] width 97 height 21
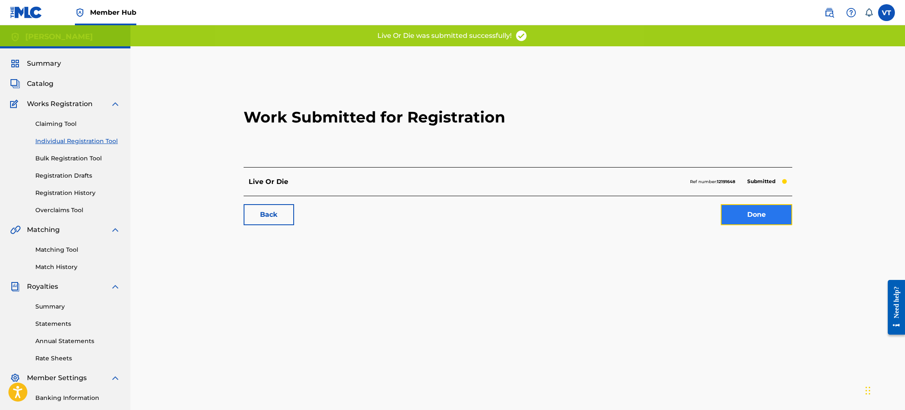
click at [741, 214] on link "Done" at bounding box center [757, 214] width 72 height 21
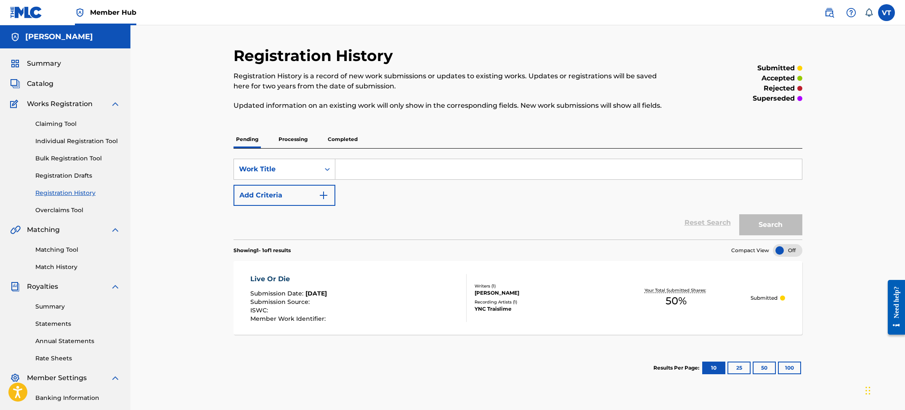
click at [345, 139] on p "Completed" at bounding box center [342, 139] width 35 height 18
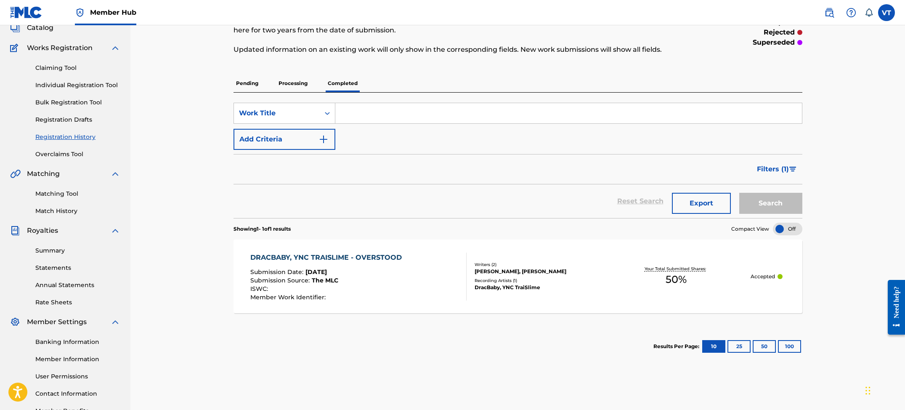
scroll to position [84, 0]
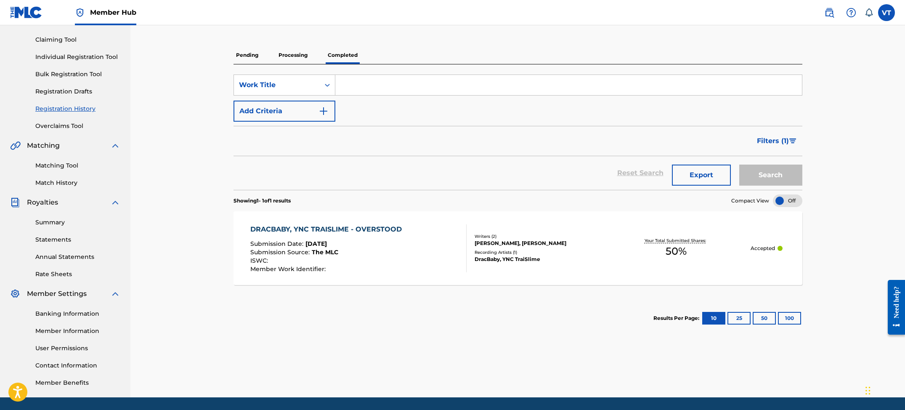
click at [417, 257] on div "DRACBABY, YNC TRAISLIME - OVERSTOOD Submission Date : [DATE] Submission Source …" at bounding box center [358, 248] width 216 height 48
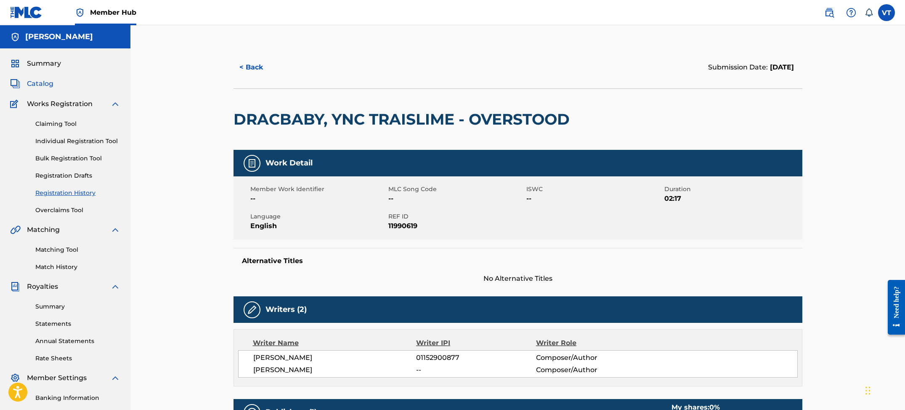
click at [41, 84] on span "Catalog" at bounding box center [40, 84] width 27 height 10
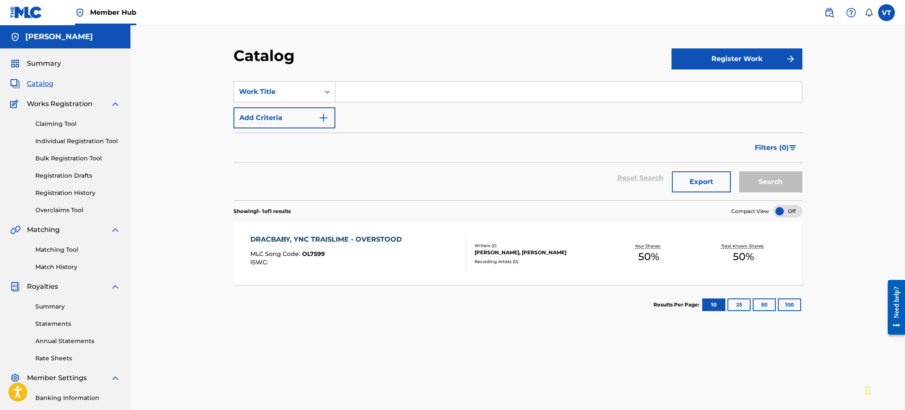
click at [66, 61] on div "Summary" at bounding box center [65, 63] width 110 height 10
click at [35, 65] on span "Summary" at bounding box center [44, 63] width 34 height 10
